Goal: Check status: Check status

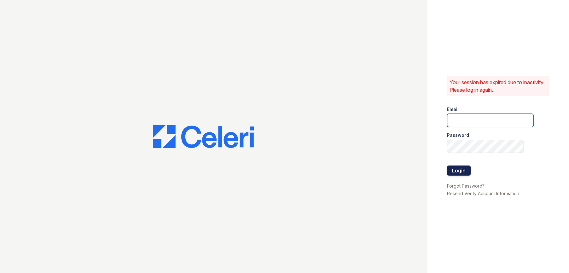
type input "[EMAIL_ADDRESS][DOMAIN_NAME]"
click at [467, 171] on button "Login" at bounding box center [459, 170] width 24 height 10
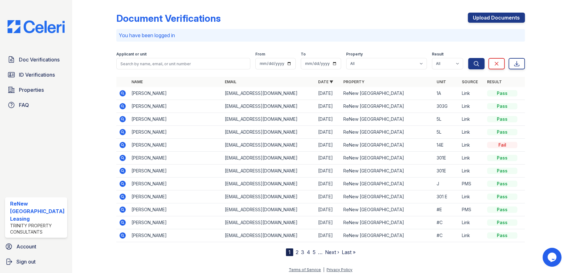
click at [121, 93] on icon at bounding box center [122, 93] width 2 height 2
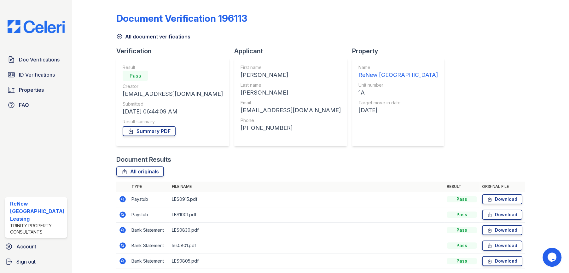
click at [121, 198] on icon at bounding box center [122, 199] width 2 height 2
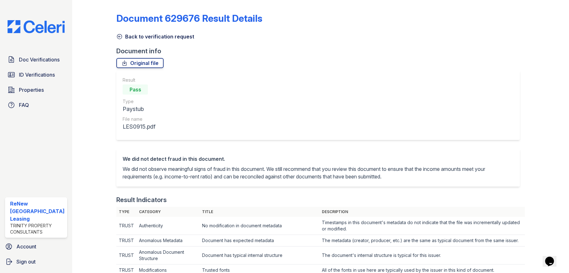
click at [117, 35] on icon at bounding box center [119, 36] width 6 height 6
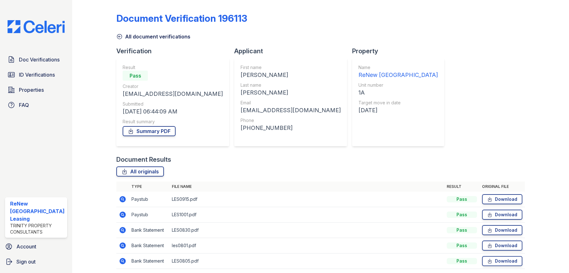
click at [121, 215] on icon at bounding box center [123, 215] width 8 height 8
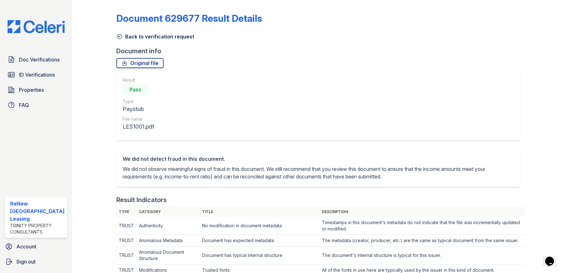
click at [117, 37] on icon at bounding box center [119, 36] width 6 height 6
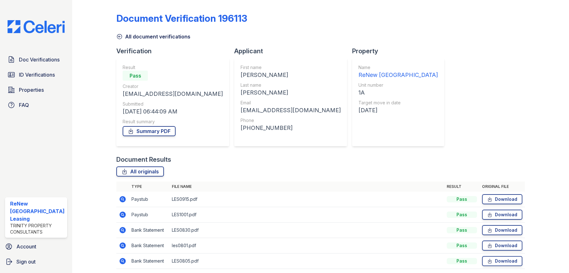
click at [123, 199] on icon at bounding box center [122, 199] width 6 height 6
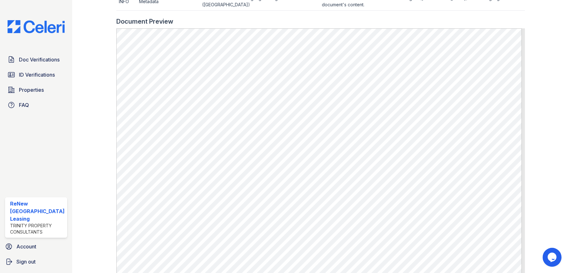
scroll to position [281, 0]
